Goal: Task Accomplishment & Management: Complete application form

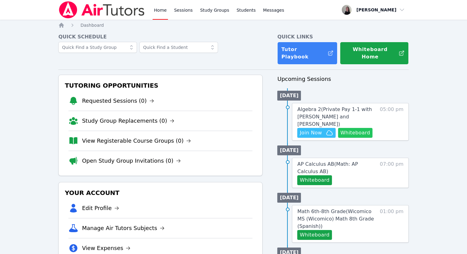
click at [348, 128] on button "Whiteboard" at bounding box center [355, 133] width 35 height 10
click at [323, 129] on span "Join Now" at bounding box center [316, 132] width 33 height 7
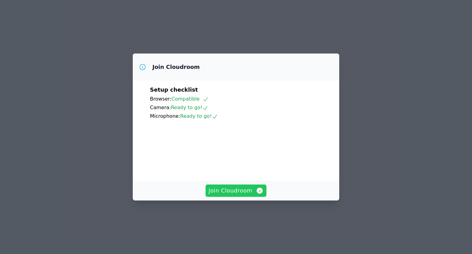
click at [240, 195] on span "Join Cloudroom" at bounding box center [236, 190] width 55 height 9
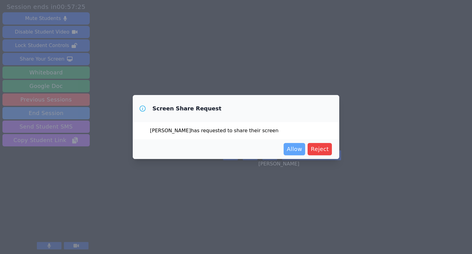
click at [293, 152] on span "Allow" at bounding box center [294, 149] width 15 height 9
click at [302, 147] on span "Allow" at bounding box center [294, 149] width 15 height 9
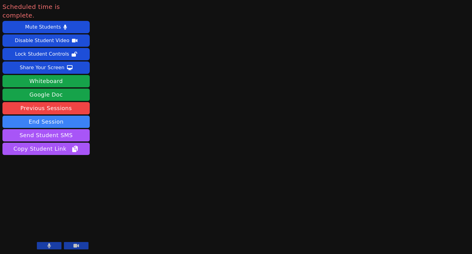
drag, startPoint x: 316, startPoint y: 228, endPoint x: 337, endPoint y: 157, distance: 74.2
click at [337, 157] on main at bounding box center [282, 127] width 127 height 254
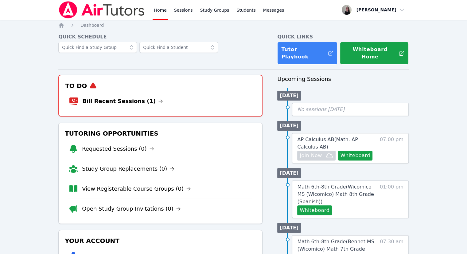
click at [121, 91] on li "Bill Recent Sessions (1)" at bounding box center [160, 101] width 183 height 20
click at [116, 97] on link "Bill Recent Sessions (1)" at bounding box center [122, 101] width 81 height 9
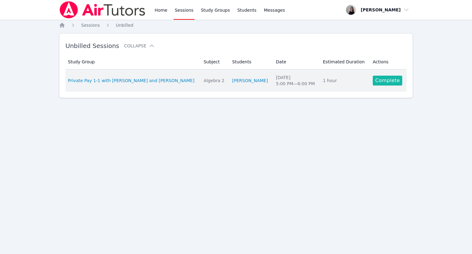
click at [379, 81] on link "Complete" at bounding box center [387, 81] width 29 height 10
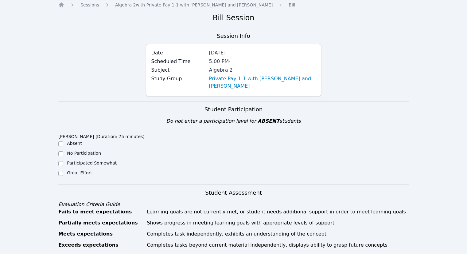
scroll to position [31, 0]
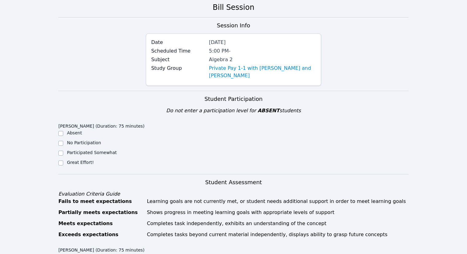
click at [64, 161] on div "Great Effort!" at bounding box center [102, 162] width 88 height 7
click at [63, 162] on input "Great Effort!" at bounding box center [60, 162] width 5 height 5
checkbox input "true"
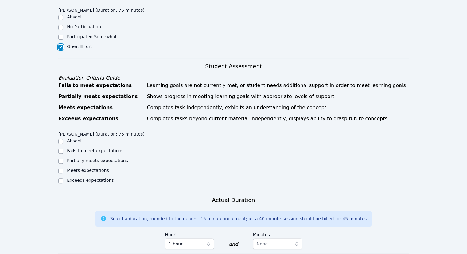
scroll to position [154, 0]
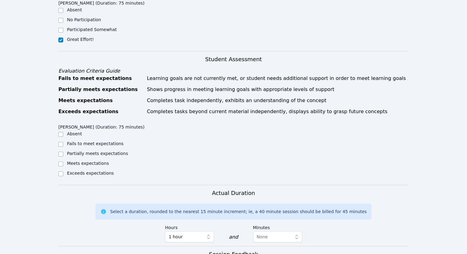
click at [58, 165] on div at bounding box center [60, 163] width 5 height 7
click at [60, 165] on input "Meets expectations" at bounding box center [60, 163] width 5 height 5
checkbox input "true"
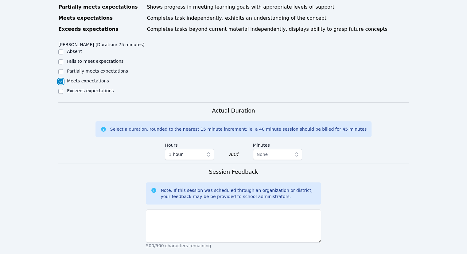
scroll to position [246, 0]
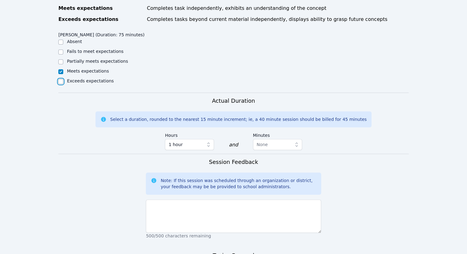
click at [61, 80] on input "Exceeds expectations" at bounding box center [60, 81] width 5 height 5
checkbox input "true"
checkbox input "false"
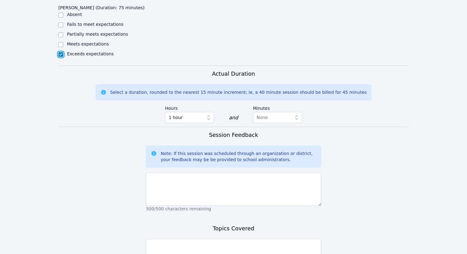
scroll to position [307, 0]
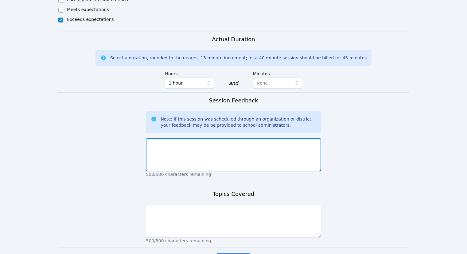
click at [208, 151] on textarea at bounding box center [233, 154] width 175 height 33
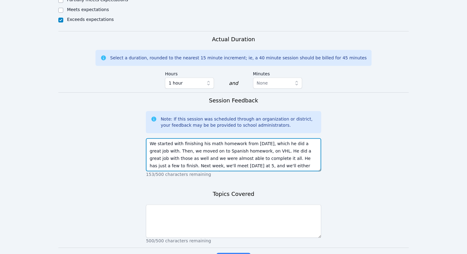
scroll to position [5, 0]
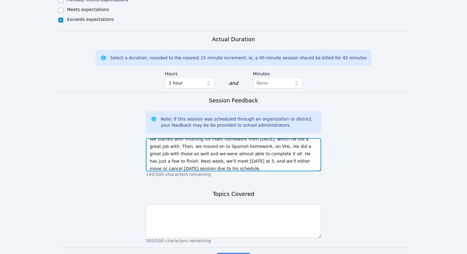
type textarea "We started with finishing his math homework from yesterday, which he did a grea…"
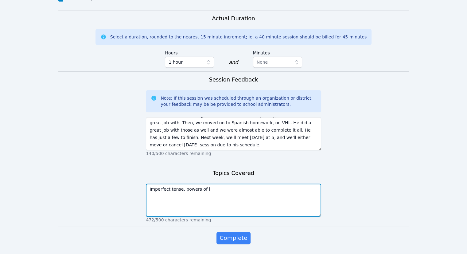
scroll to position [348, 0]
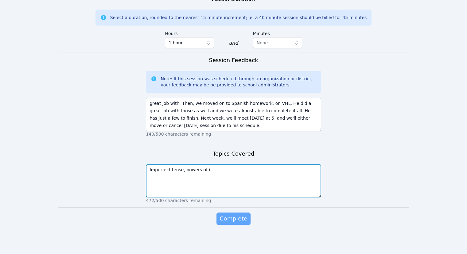
type textarea "Imperfect tense, powers of i"
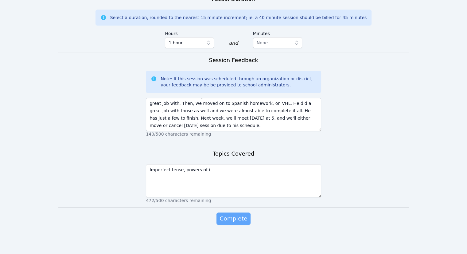
click at [238, 219] on span "Complete" at bounding box center [234, 218] width 28 height 9
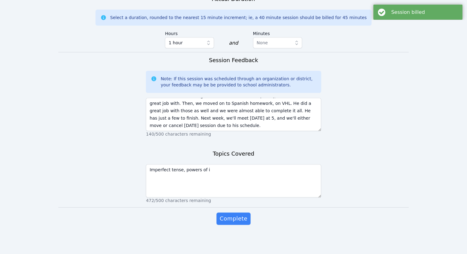
scroll to position [0, 0]
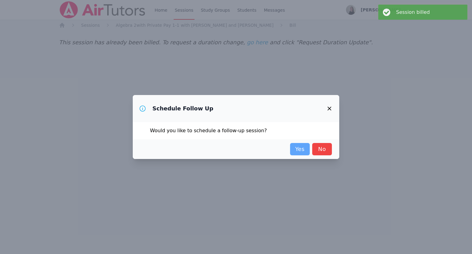
click at [297, 145] on link "Yes" at bounding box center [300, 149] width 20 height 12
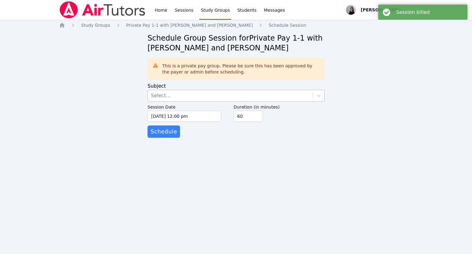
click at [200, 95] on div "Select..." at bounding box center [230, 95] width 165 height 11
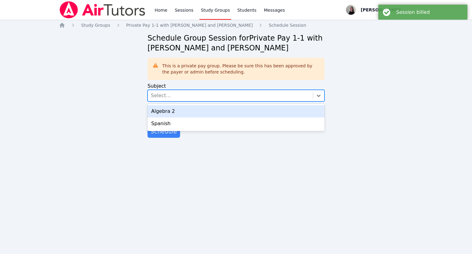
click at [183, 112] on div "Algebra 2" at bounding box center [235, 111] width 177 height 12
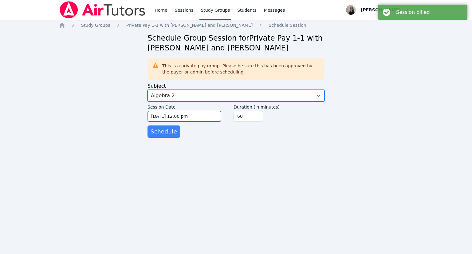
click at [179, 116] on input "09/24/2025 12:00 pm" at bounding box center [184, 116] width 74 height 11
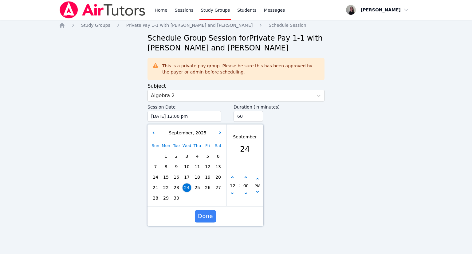
click at [177, 195] on span "30" at bounding box center [176, 198] width 9 height 9
click at [232, 179] on button "button" at bounding box center [232, 178] width 6 height 6
type input "09/30/2025 01:00 pm"
type input "01"
click at [232, 179] on button "button" at bounding box center [232, 178] width 6 height 6
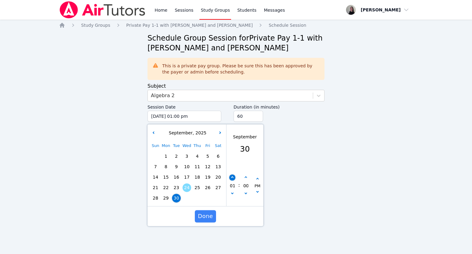
type input "09/30/2025 02:00 pm"
type input "02"
click at [232, 179] on icon "button" at bounding box center [232, 177] width 2 height 2
type input "09/30/2025 03:00 pm"
type input "03"
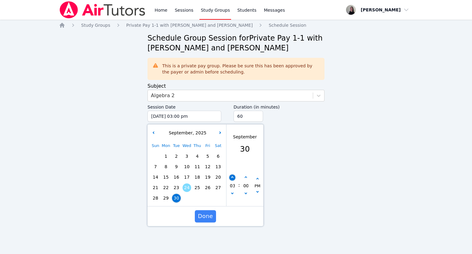
click at [232, 179] on icon "button" at bounding box center [232, 177] width 2 height 2
type input "09/30/2025 04:00 pm"
type input "04"
click at [232, 179] on icon "button" at bounding box center [232, 177] width 2 height 2
type input "09/30/2025 05:00 pm"
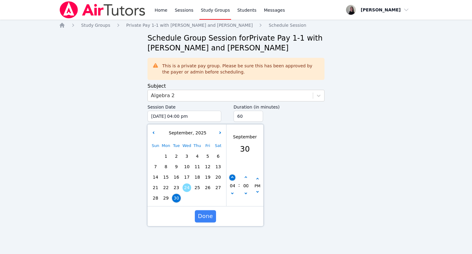
type input "05"
click at [205, 214] on span "Done" at bounding box center [205, 216] width 15 height 9
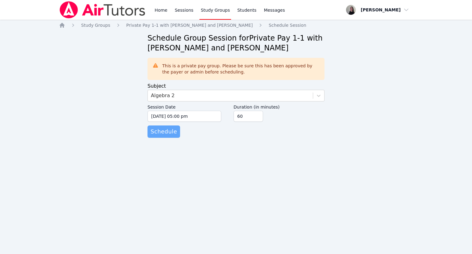
click at [171, 133] on span "Schedule" at bounding box center [164, 131] width 26 height 9
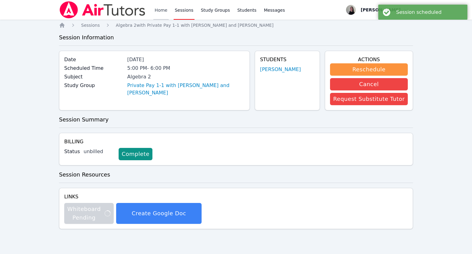
click at [154, 14] on link "Home" at bounding box center [160, 10] width 15 height 20
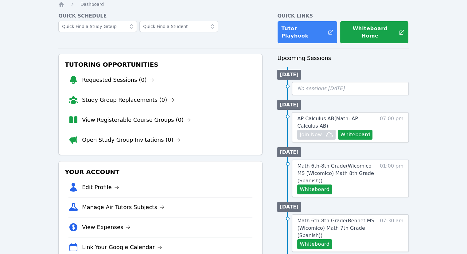
scroll to position [31, 0]
